Goal: Task Accomplishment & Management: Manage account settings

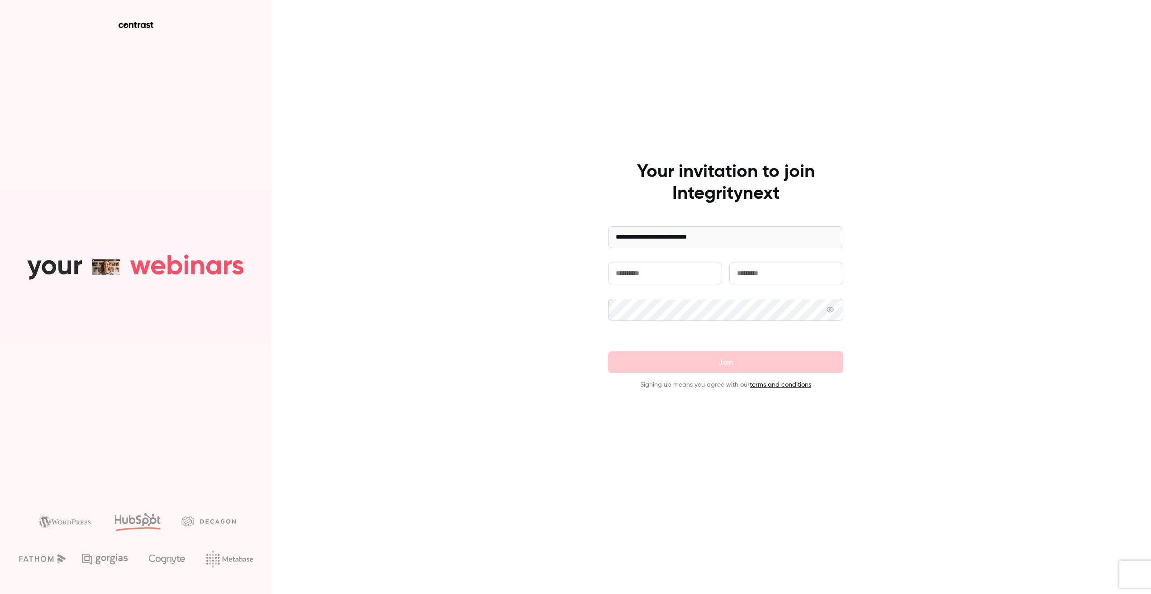
click at [630, 278] on input "text" at bounding box center [665, 274] width 114 height 22
type input "******"
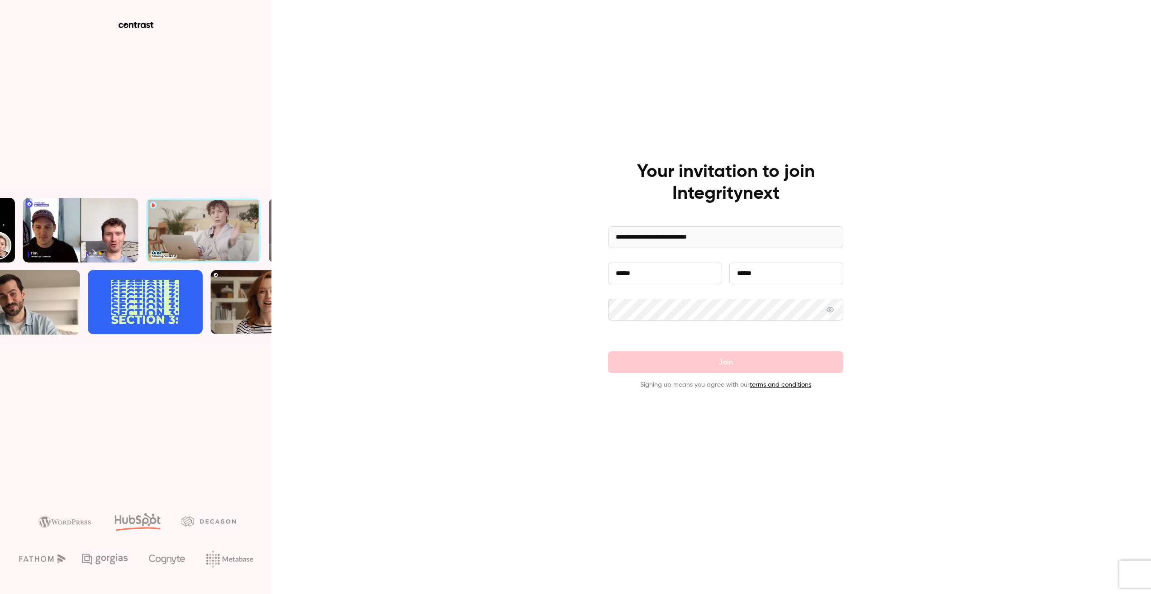
type input "******"
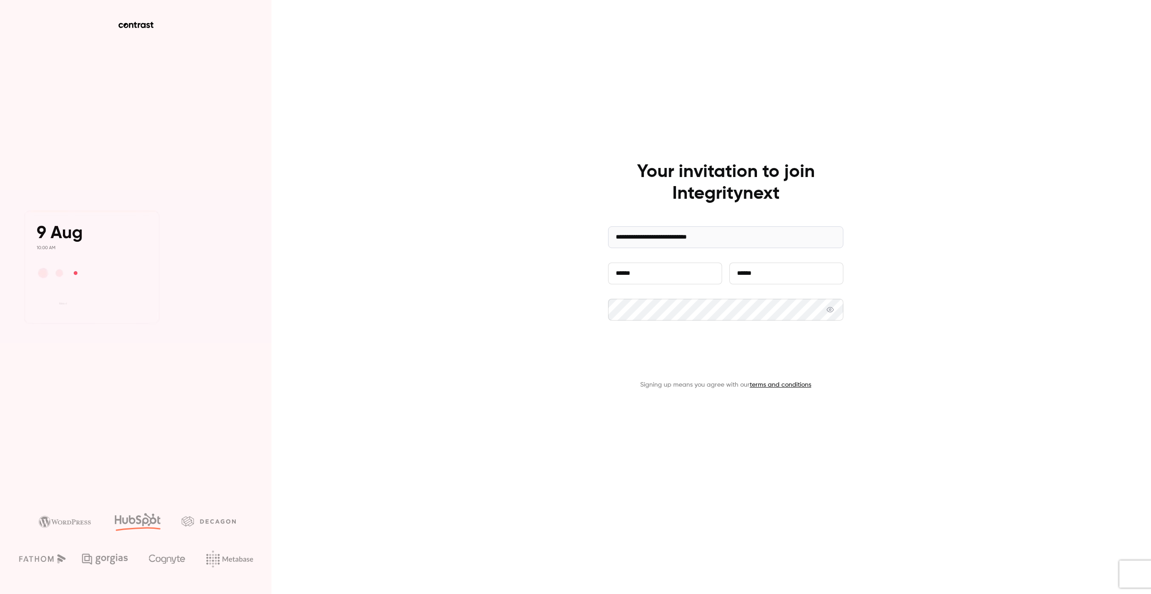
click at [776, 358] on button "Join" at bounding box center [725, 362] width 235 height 22
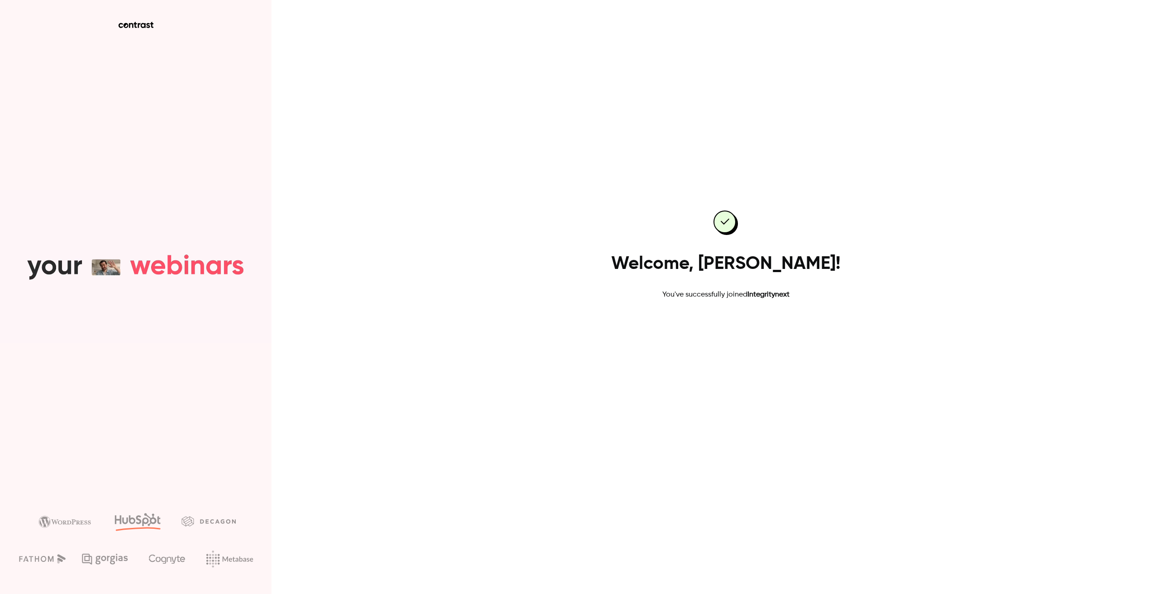
click at [711, 324] on link "Go to dashboard" at bounding box center [726, 329] width 77 height 22
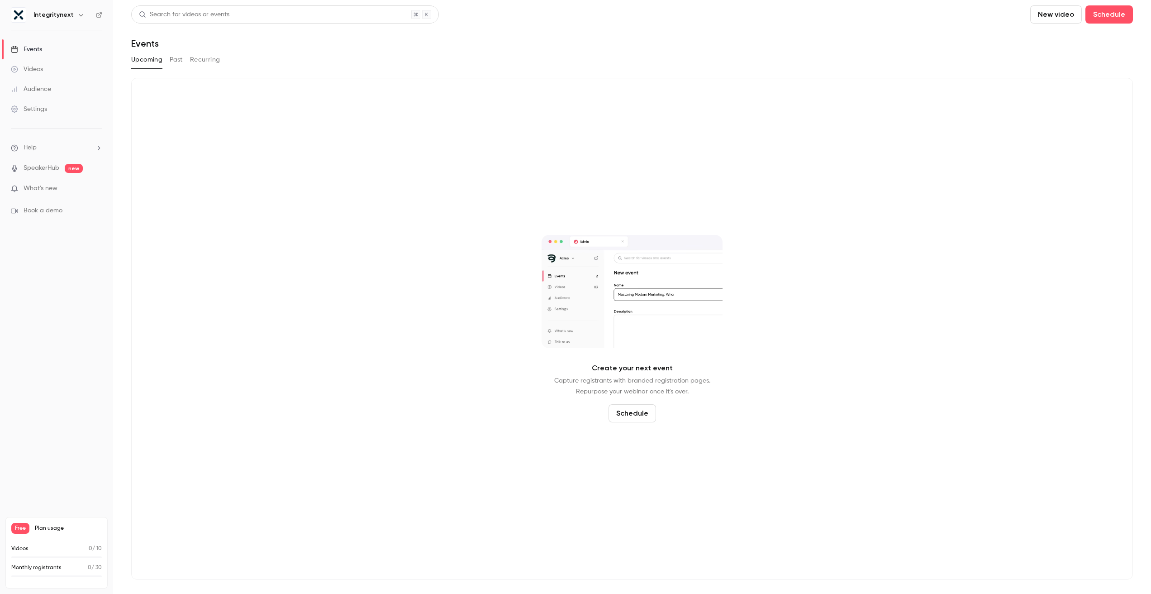
click at [999, 73] on div "Search for videos or events New video Schedule Events Upcoming Past Recurring C…" at bounding box center [632, 292] width 1002 height 574
click at [38, 68] on div "Videos" at bounding box center [27, 69] width 32 height 9
click at [34, 43] on link "Events" at bounding box center [56, 49] width 113 height 20
click at [33, 85] on div "Audience" at bounding box center [31, 89] width 40 height 9
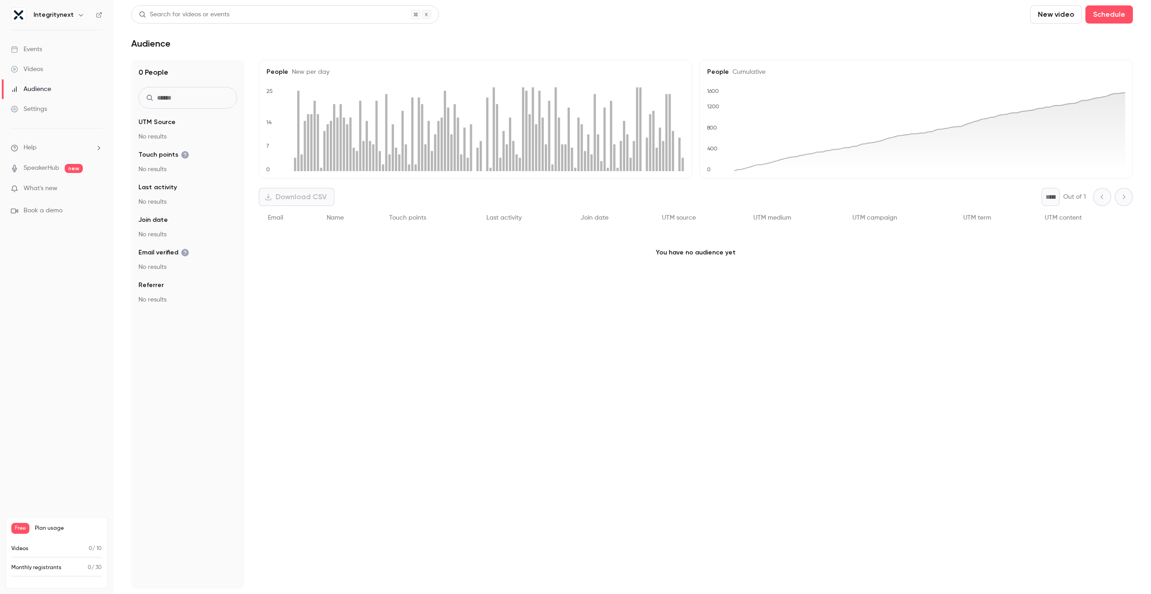
click at [32, 105] on div "Settings" at bounding box center [29, 109] width 36 height 9
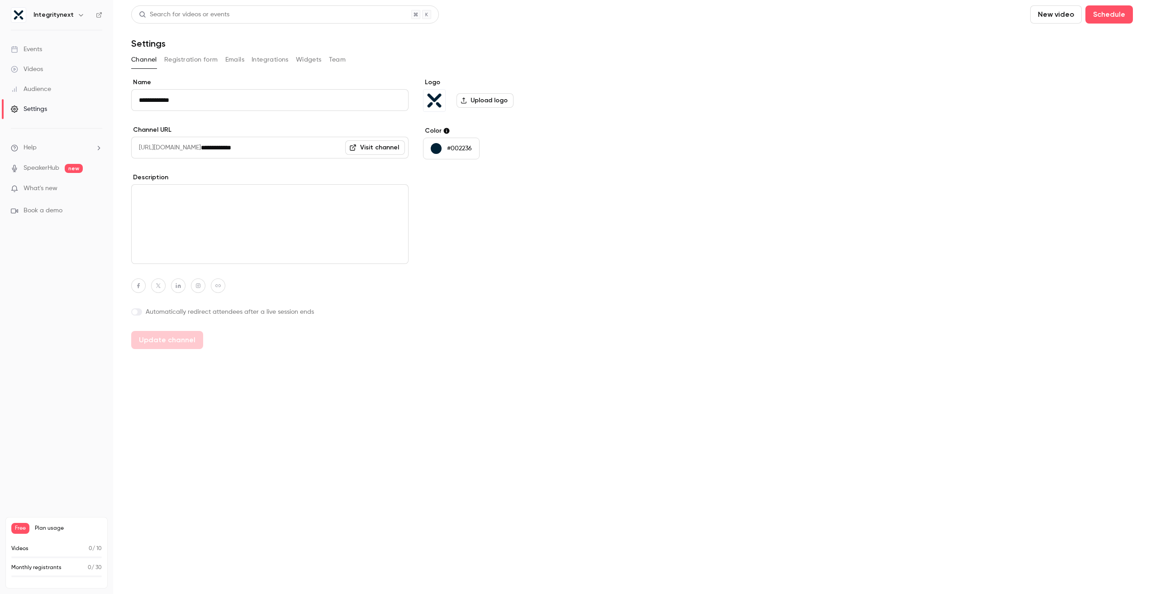
click at [163, 100] on input "**********" at bounding box center [269, 100] width 277 height 22
click at [426, 320] on div "Logo Upload logo Color #002236" at bounding box center [492, 213] width 139 height 271
click at [201, 149] on span "[URL][DOMAIN_NAME]" at bounding box center [166, 148] width 70 height 22
click at [473, 215] on div "Logo Upload logo Color #002236" at bounding box center [492, 213] width 139 height 271
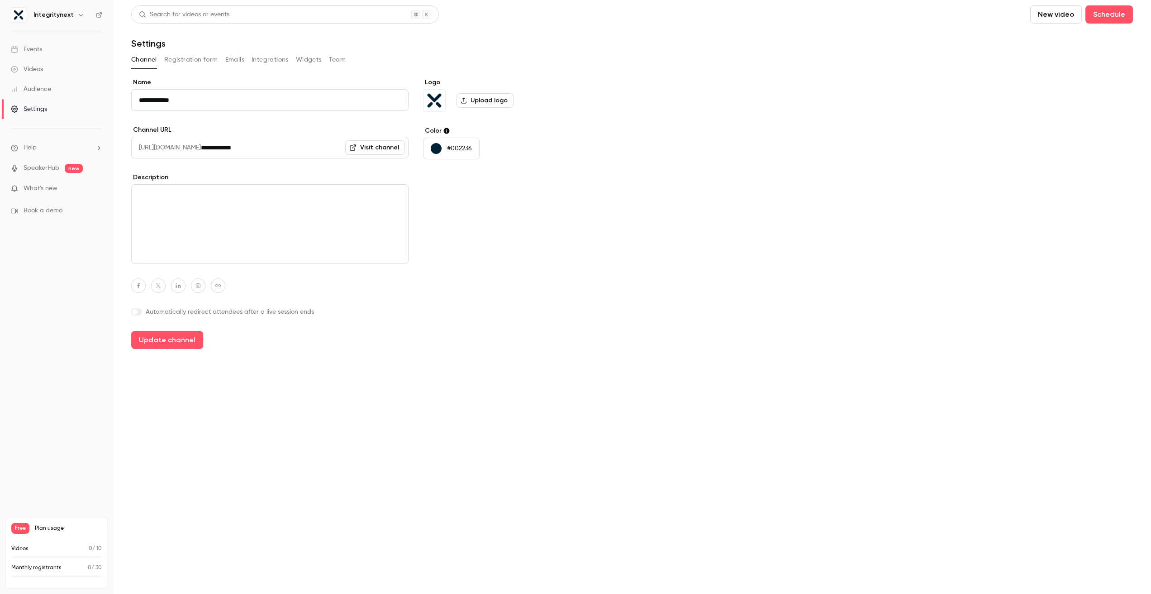
click at [366, 146] on link "Visit channel" at bounding box center [375, 147] width 60 height 14
click at [198, 339] on button "Update channel" at bounding box center [167, 340] width 72 height 18
type input "**********"
click at [191, 65] on button "Registration form" at bounding box center [191, 60] width 54 height 14
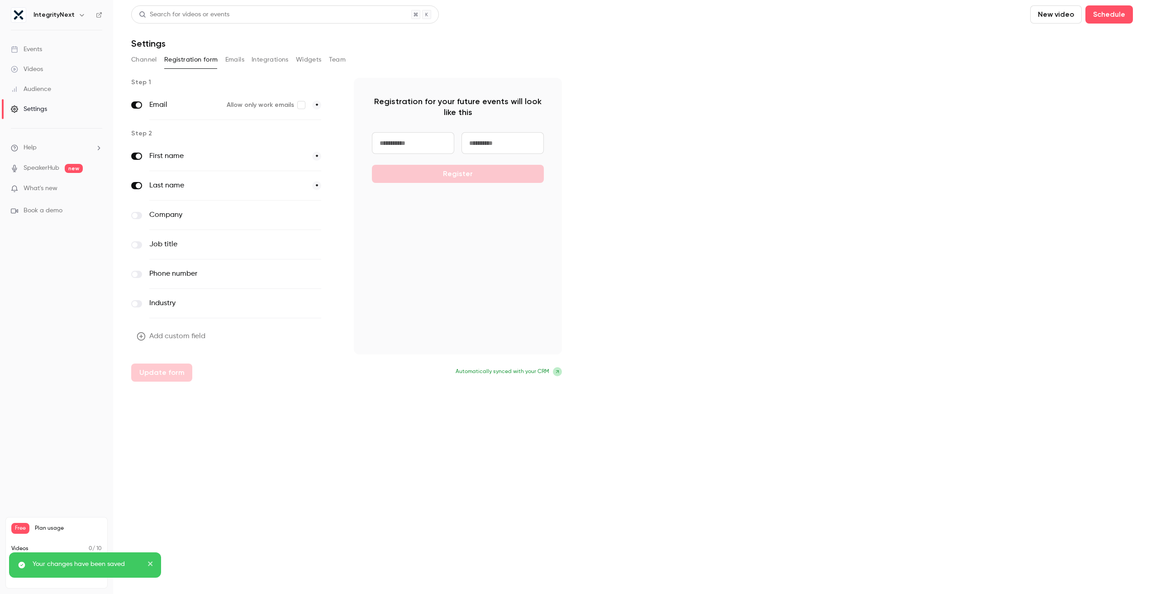
click at [238, 60] on button "Emails" at bounding box center [234, 60] width 19 height 14
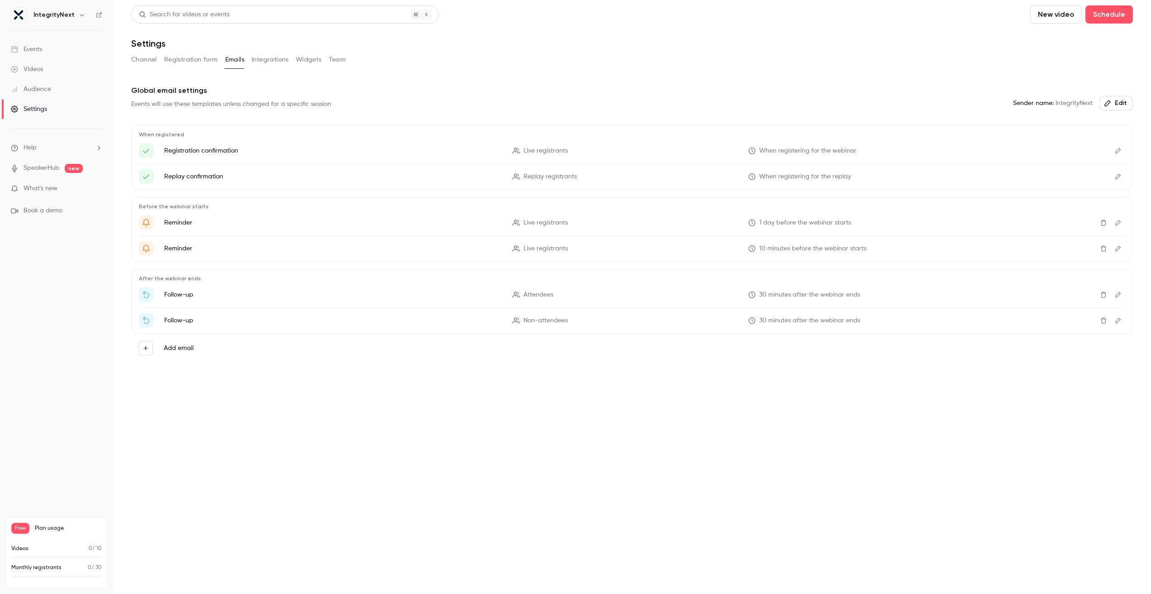
click at [259, 60] on button "Integrations" at bounding box center [270, 60] width 37 height 14
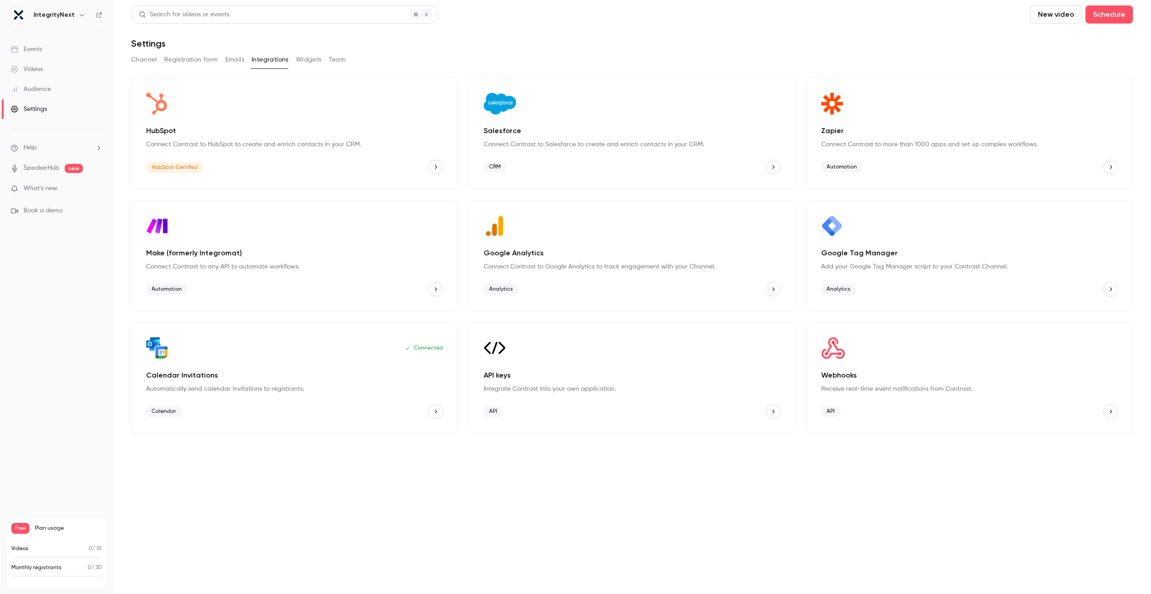
click at [309, 60] on button "Widgets" at bounding box center [309, 60] width 26 height 14
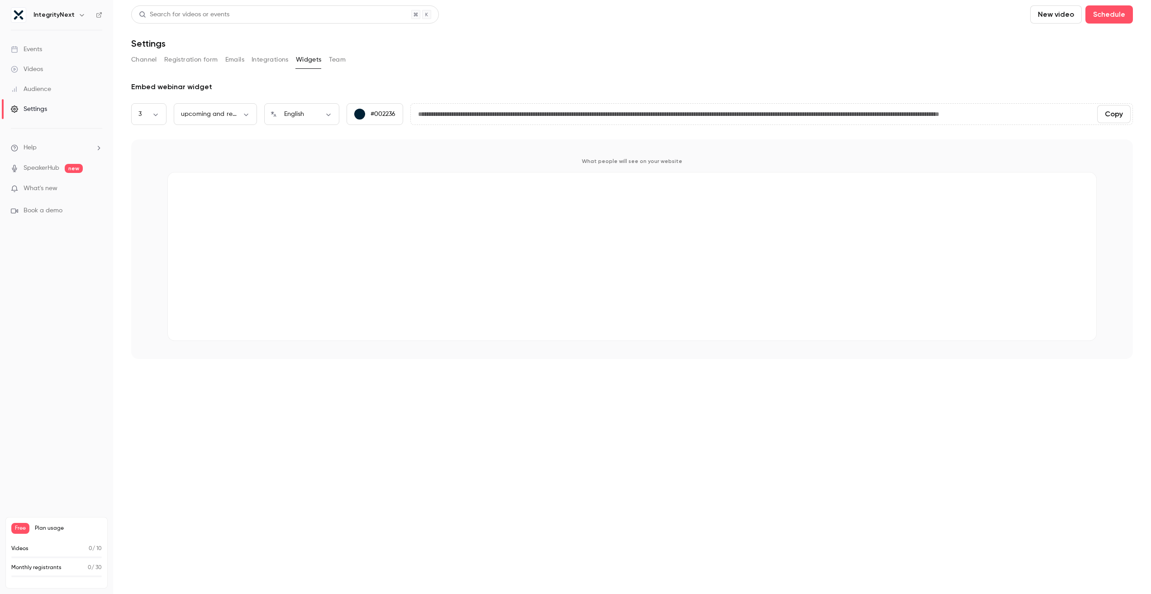
click at [339, 61] on button "Team" at bounding box center [337, 60] width 17 height 14
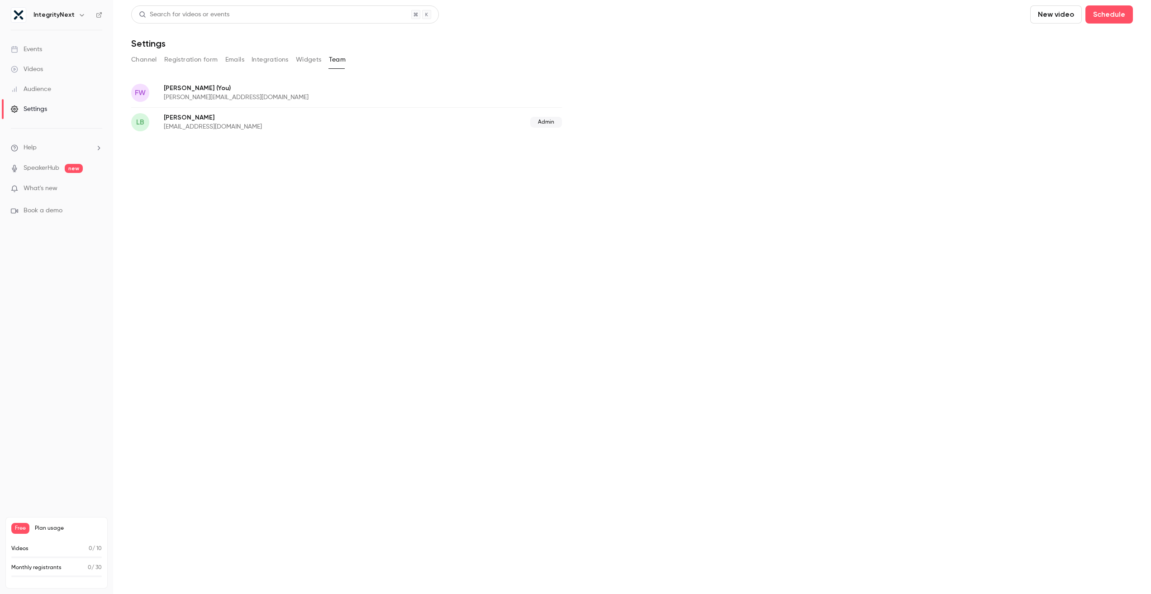
click at [140, 62] on button "Channel" at bounding box center [144, 60] width 26 height 14
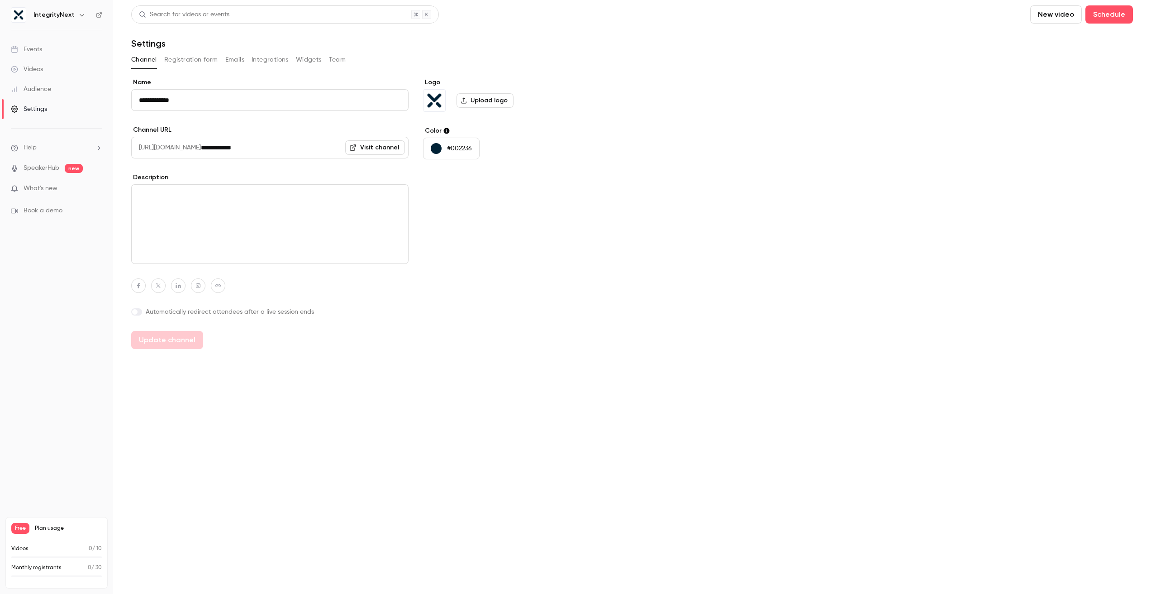
click at [392, 393] on main "**********" at bounding box center [632, 297] width 1038 height 594
click at [137, 313] on label at bounding box center [136, 311] width 11 height 7
click at [137, 312] on span at bounding box center [138, 311] width 5 height 5
click at [196, 419] on main "**********" at bounding box center [632, 297] width 1038 height 594
click at [191, 57] on button "Registration form" at bounding box center [191, 60] width 54 height 14
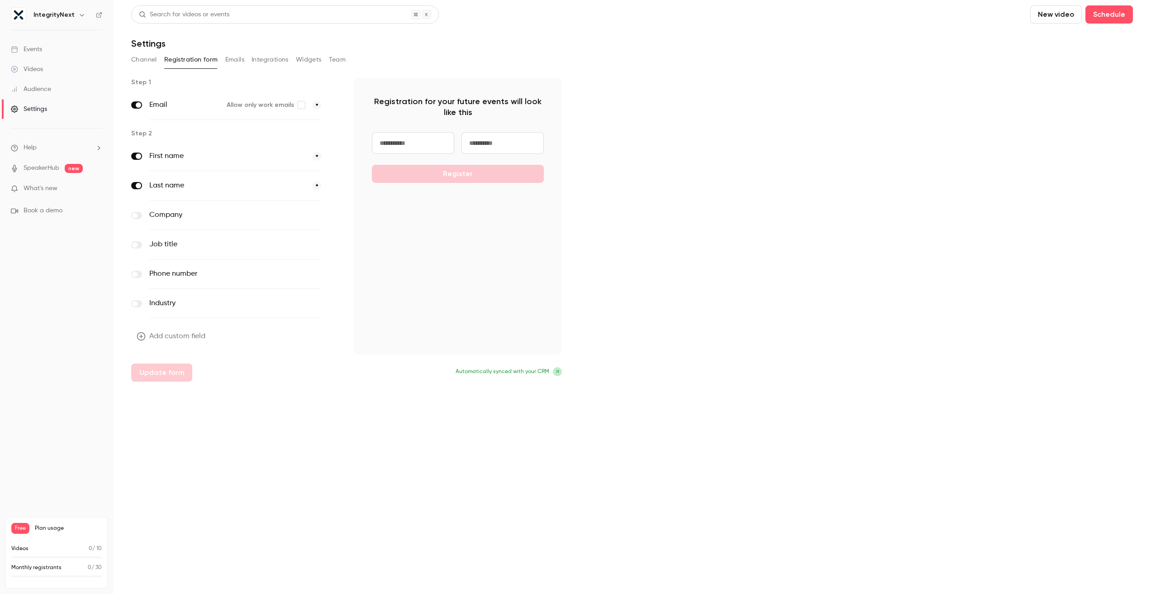
click at [246, 59] on div "Channel Registration form Emails Integrations Widgets Team" at bounding box center [632, 60] width 1002 height 14
click at [234, 59] on button "Emails" at bounding box center [234, 60] width 19 height 14
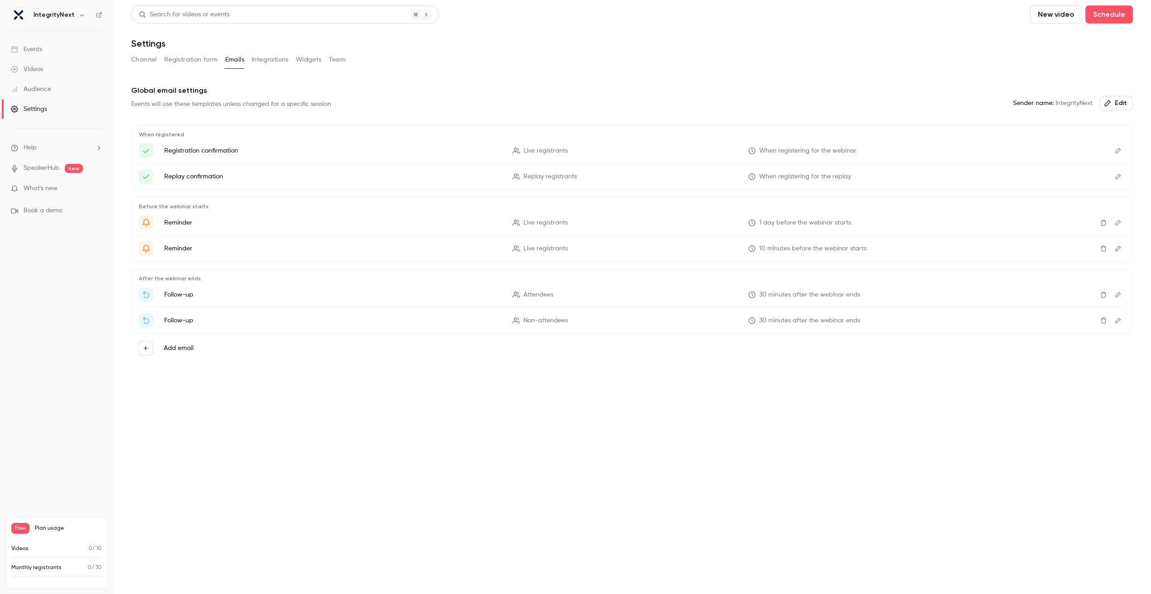
click at [265, 57] on button "Integrations" at bounding box center [270, 60] width 37 height 14
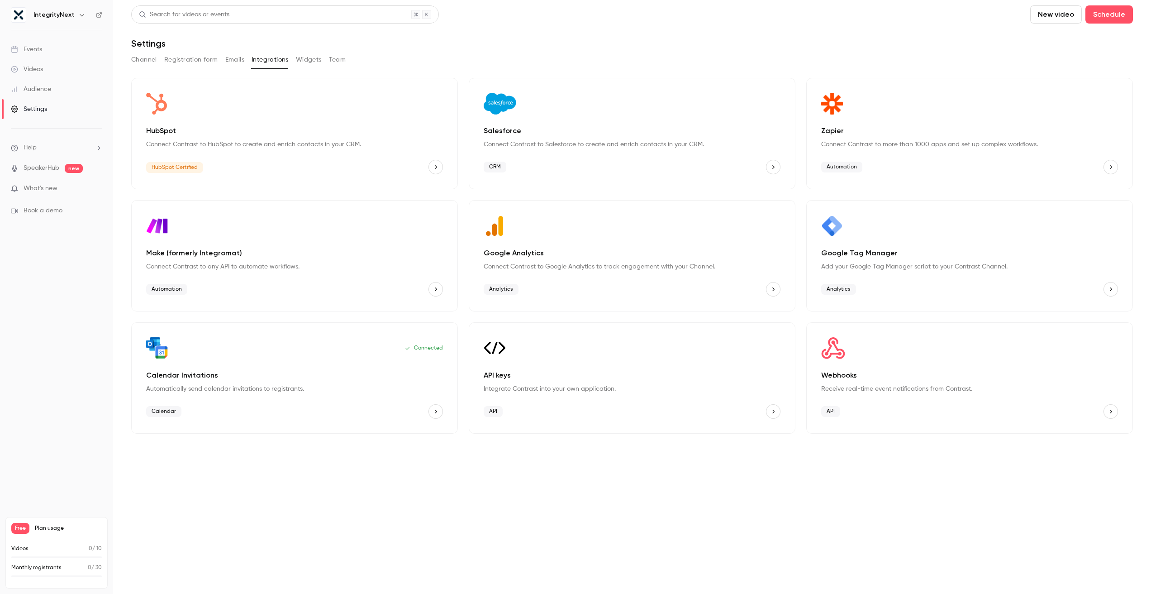
click at [303, 56] on button "Widgets" at bounding box center [309, 60] width 26 height 14
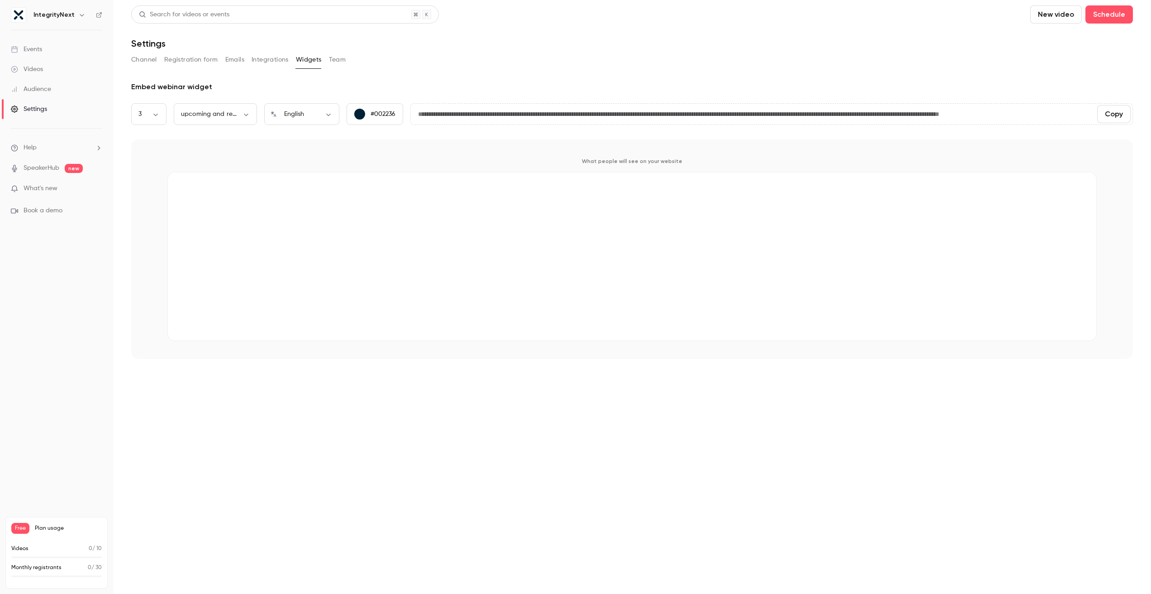
click at [337, 57] on button "Team" at bounding box center [337, 60] width 17 height 14
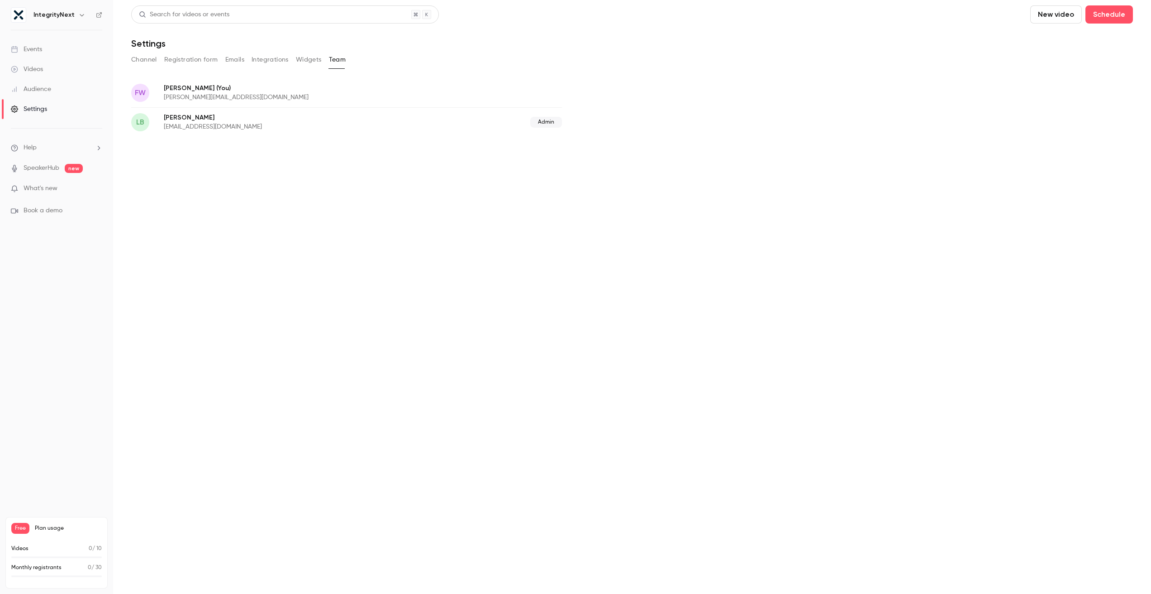
click at [143, 62] on button "Channel" at bounding box center [144, 60] width 26 height 14
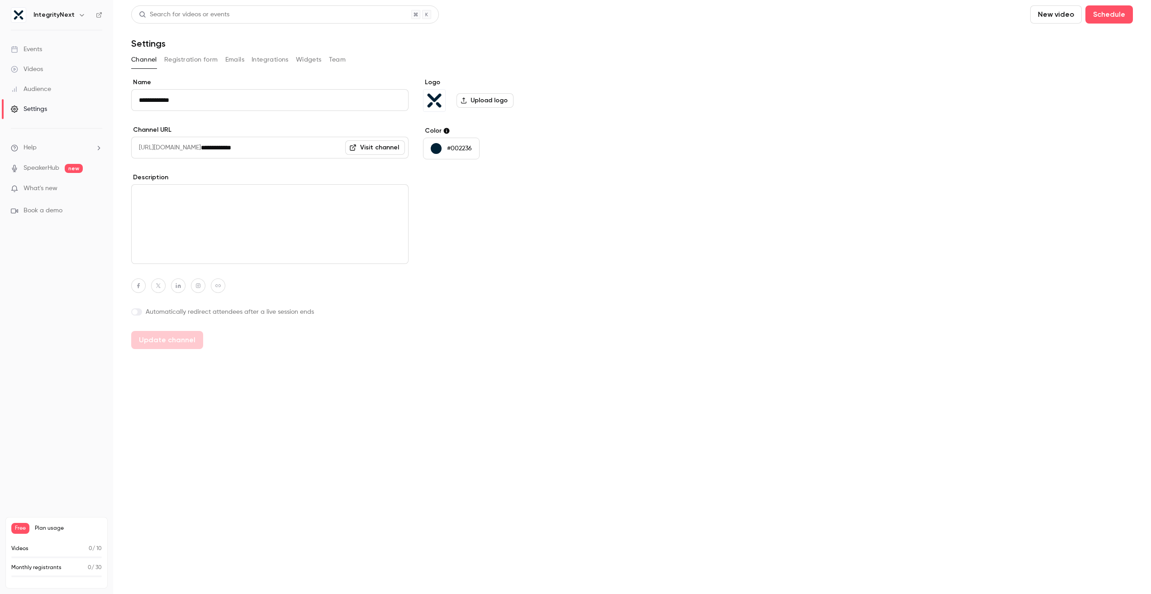
click at [47, 92] on div "Audience" at bounding box center [31, 89] width 40 height 9
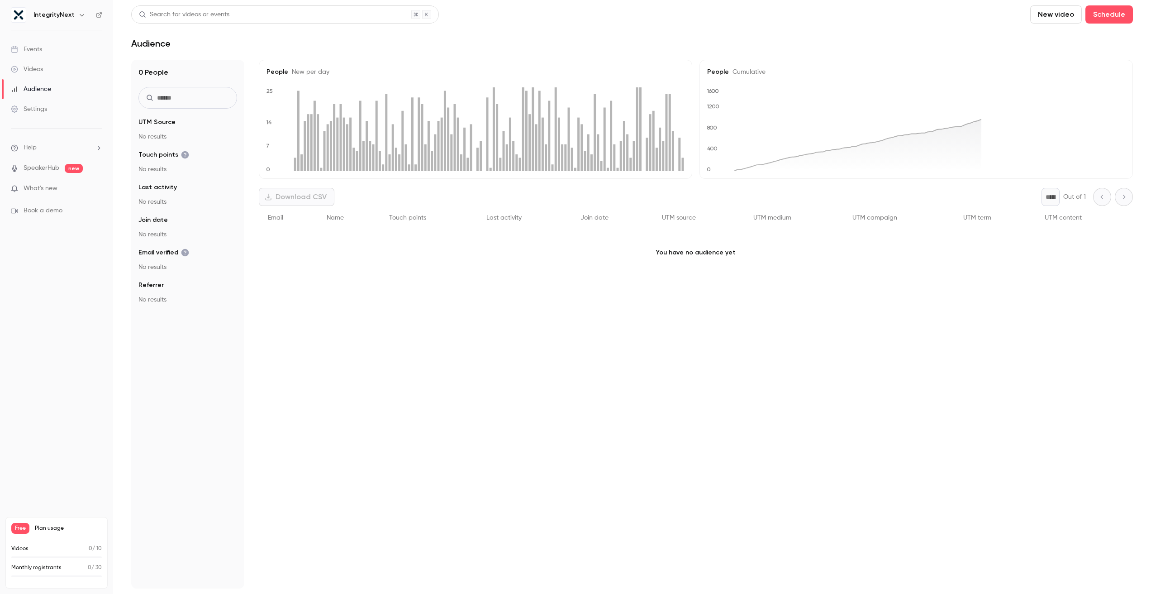
click at [42, 76] on link "Videos" at bounding box center [56, 69] width 113 height 20
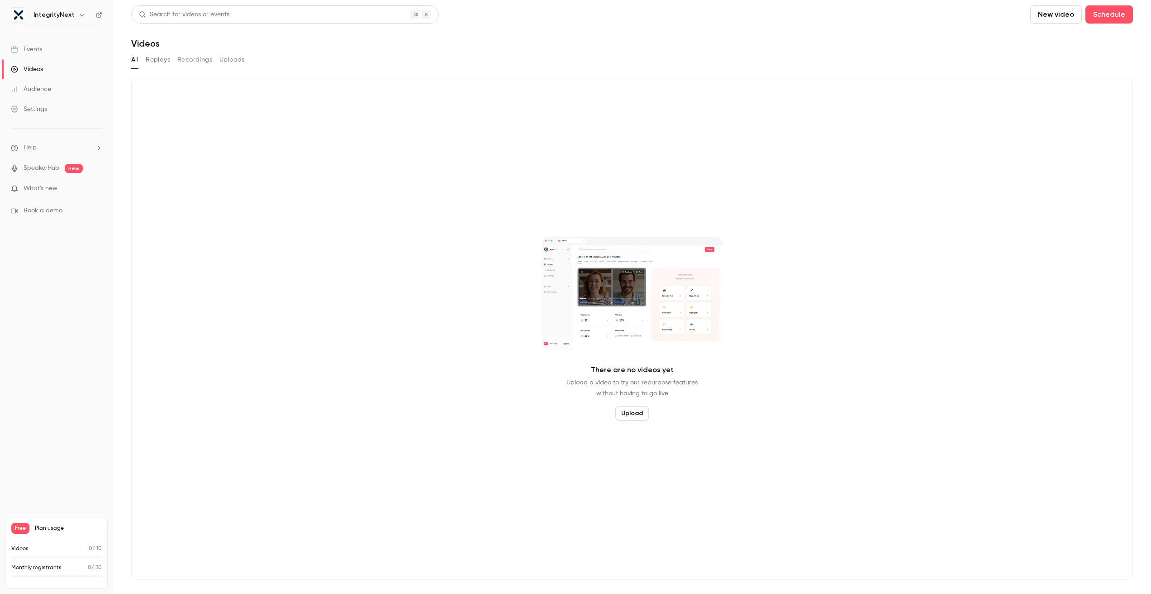
click at [37, 48] on div "Events" at bounding box center [26, 49] width 31 height 9
click at [48, 241] on nav "IntegrityNext Events Videos Audience Settings Help SpeakerHub new What's new Bo…" at bounding box center [56, 297] width 113 height 594
click at [47, 370] on nav "IntegrityNext Events Videos Audience Settings Help SpeakerHub new What's new Bo…" at bounding box center [56, 297] width 113 height 594
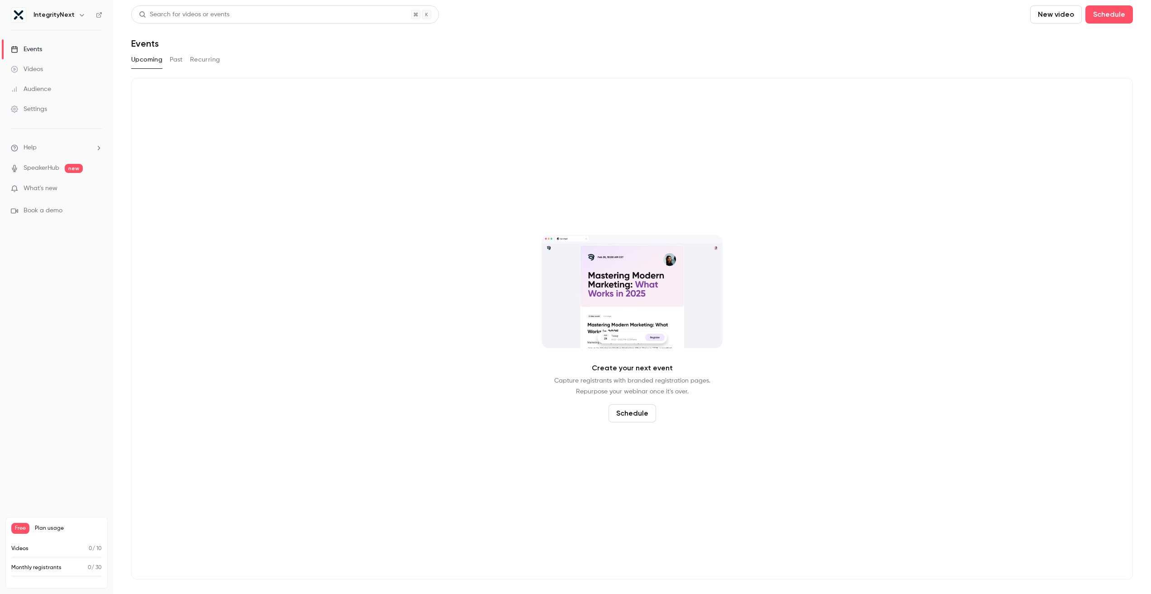
click at [719, 201] on div "Create your next event Capture registrants with branded registration pages. Rep…" at bounding box center [632, 328] width 1002 height 501
click at [372, 396] on div "Create your next event Capture registrants with branded registration pages. Rep…" at bounding box center [632, 328] width 1002 height 501
